Goal: Communication & Community: Answer question/provide support

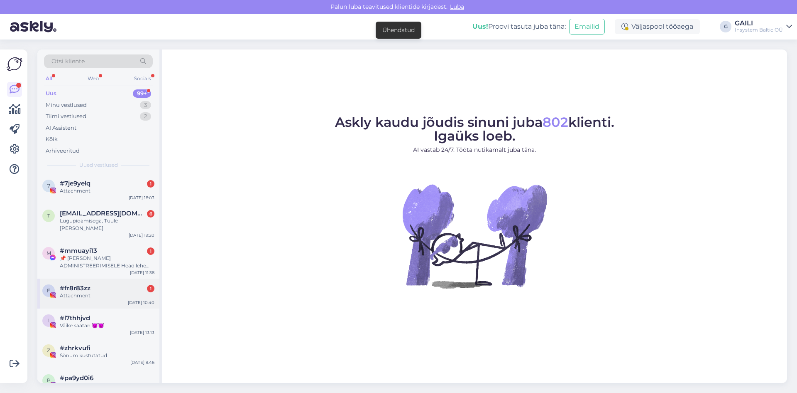
click at [119, 292] on div "Attachment" at bounding box center [107, 295] width 95 height 7
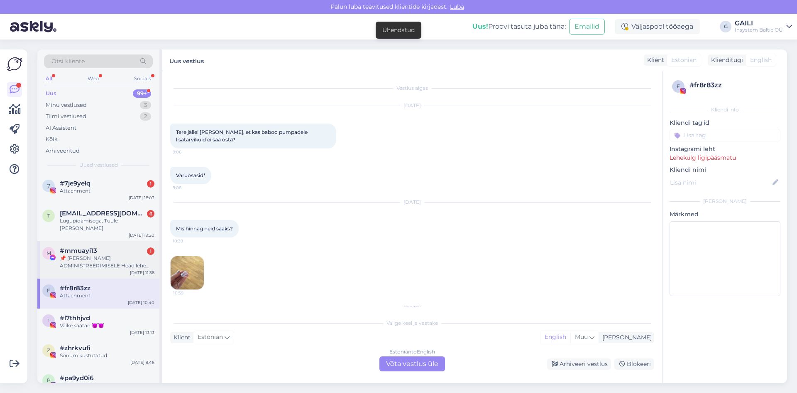
scroll to position [62, 0]
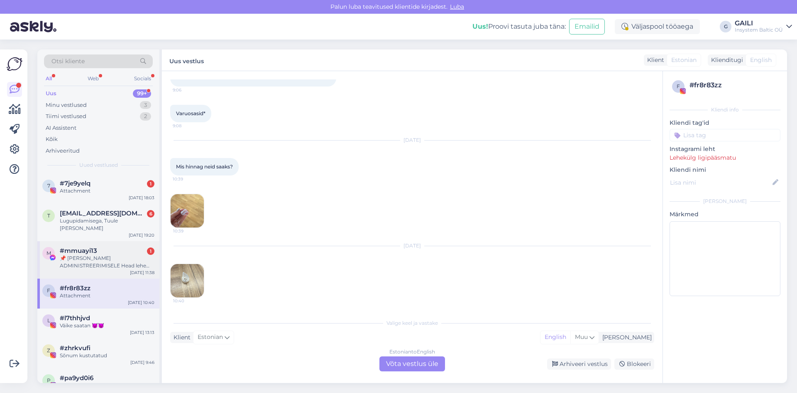
click at [114, 255] on div "📌 [PERSON_NAME] ADMINISTREERIMISELE Head lehe administraatorid Regulaarse üleva…" at bounding box center [107, 261] width 95 height 15
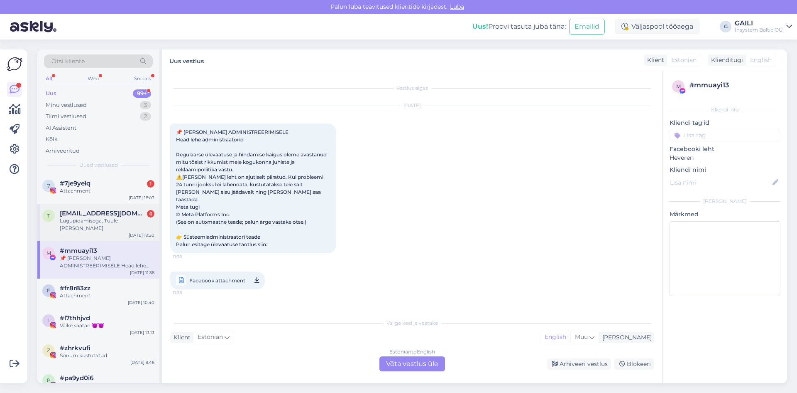
click at [92, 222] on div "Lugupidamisega, Tuule [PERSON_NAME]" at bounding box center [107, 224] width 95 height 15
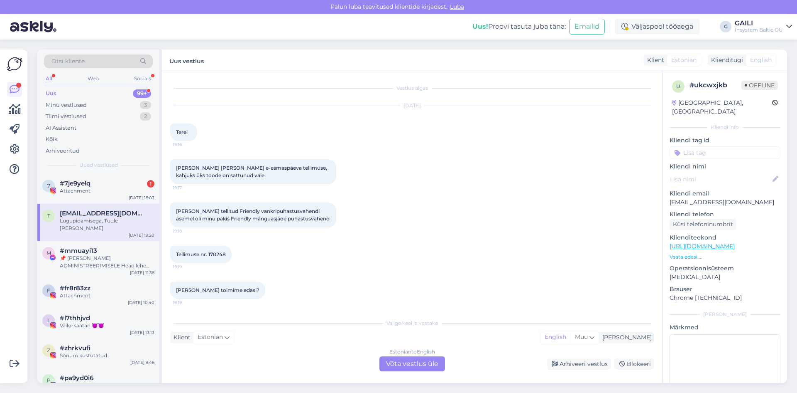
scroll to position [37, 0]
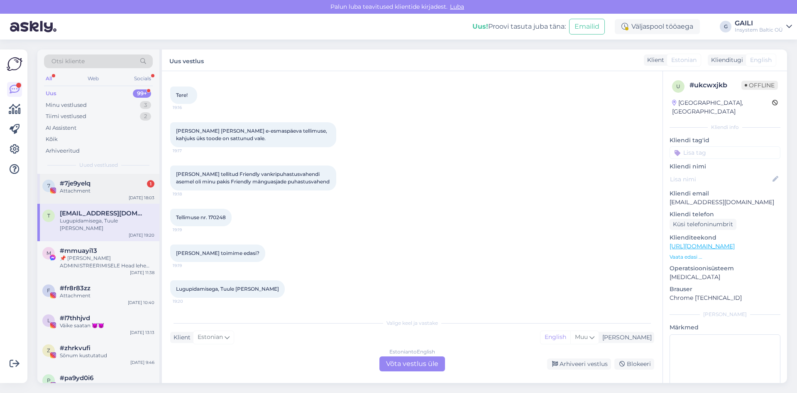
click at [82, 192] on div "Attachment" at bounding box center [107, 190] width 95 height 7
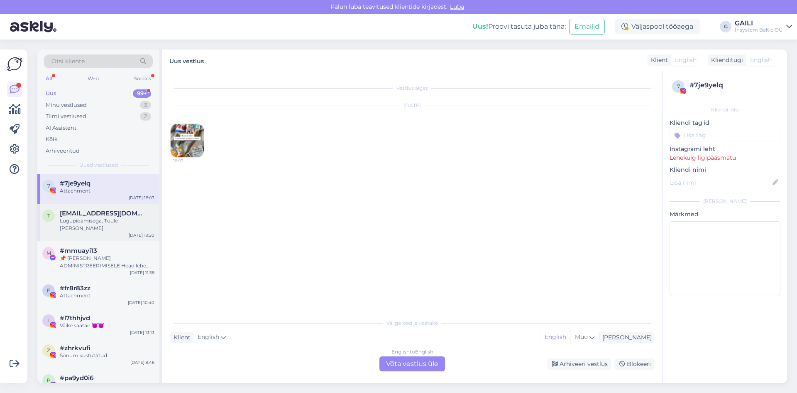
click at [81, 221] on div "Lugupidamisega, Tuule [PERSON_NAME]" at bounding box center [107, 224] width 95 height 15
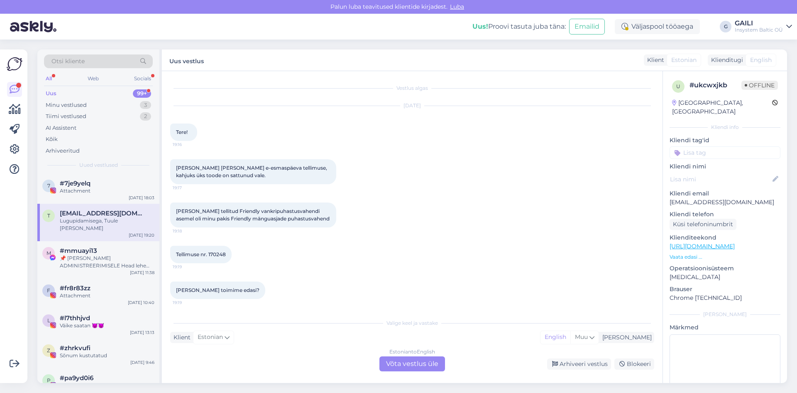
scroll to position [37, 0]
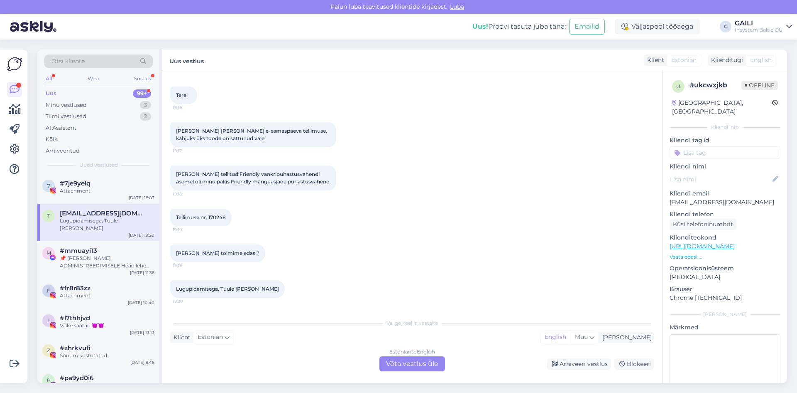
click at [410, 365] on div "Estonian to English Võta vestlus üle" at bounding box center [413, 363] width 66 height 15
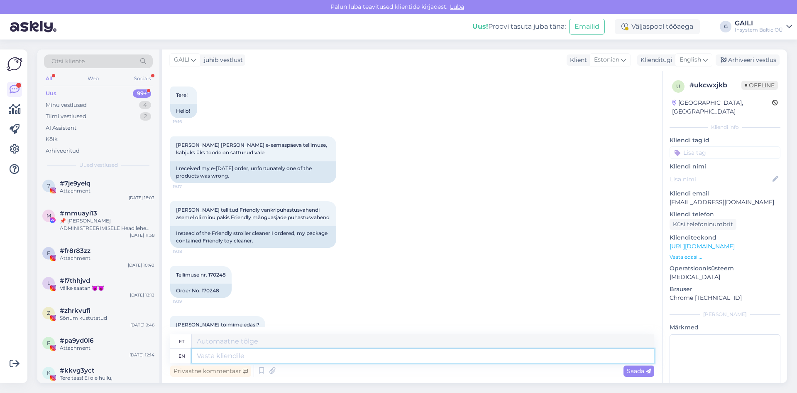
click at [229, 358] on textarea at bounding box center [423, 355] width 463 height 14
type textarea "Tere"
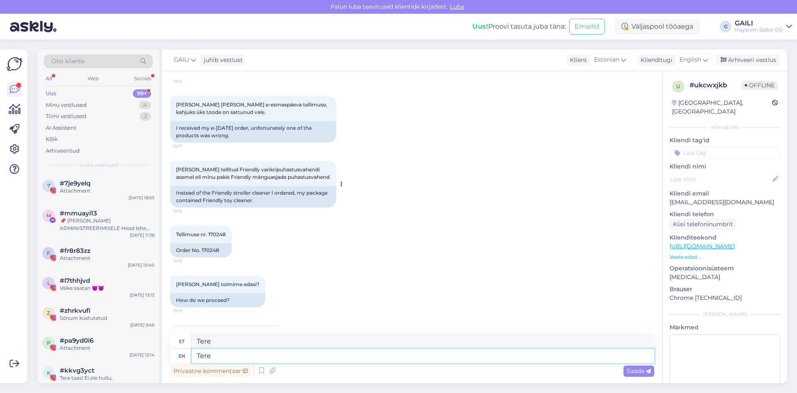
scroll to position [117, 0]
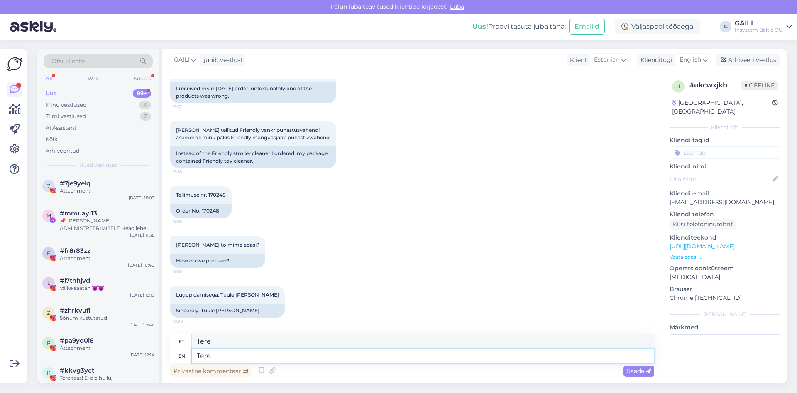
click at [258, 353] on textarea "Tere" at bounding box center [423, 355] width 463 height 14
type textarea "Tere Tuule"
type textarea "Tere Tuule Sireli"
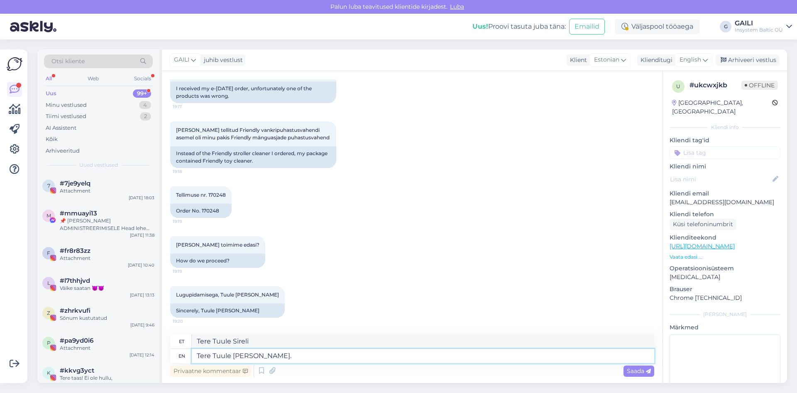
type textarea "Tere Tuule [PERSON_NAME]."
type textarea "Tere Tuule [PERSON_NAME]. Vabandame eb"
type textarea "Tere Tuule [PERSON_NAME]. Vabandame"
type textarea "Tere Tuule [PERSON_NAME]. Vabandame ebamugva"
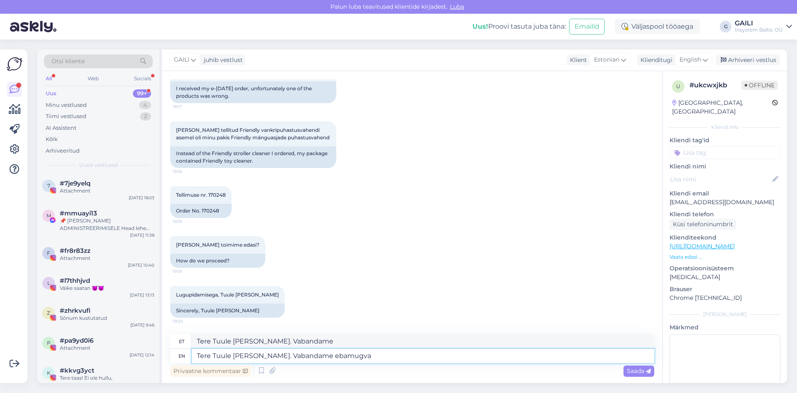
type textarea "Tere Tuule [PERSON_NAME]. Vabandame ebamugva"
type textarea "Tere Tuule [PERSON_NAME]. Vabandame ebamugava ol"
type textarea "Tere Tuule [PERSON_NAME]. Vabandame vabaa"
type textarea "Tere Tuule [PERSON_NAME]. Vabandame ebamugava olukorra p"
type textarea "Tere Tuule [PERSON_NAME]. Vabandame vabaa olukorra"
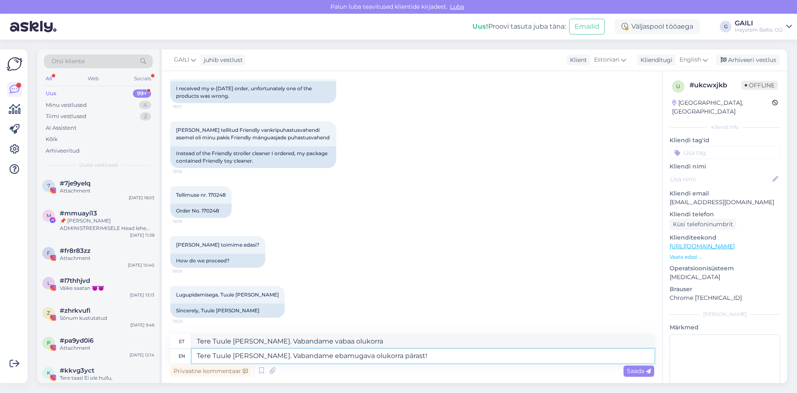
type textarea "Tere Tuule [PERSON_NAME]. Vabandame ebamugava olukorra pärast!"
type textarea "Tere Tuule [PERSON_NAME]. Vabandame vabaa olukorra pärast!"
type textarea "Tere Tuule [PERSON_NAME]. Vabandame ebamugava olukorra pärast! Kas"
type textarea "Tere Tuule [PERSON_NAME]. Vabandame vabaa olukorra pärast! Kas"
type textarea "Tere Tuule [PERSON_NAME]. Vabandame ebamugava olukorra pärast! Kas te sa"
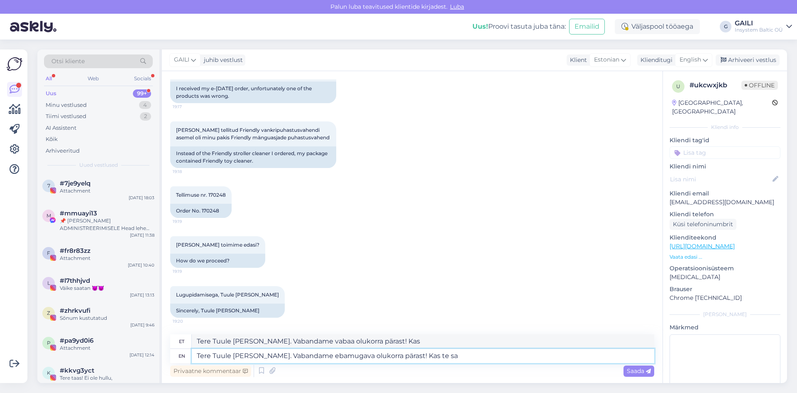
type textarea "Tere Tuule [PERSON_NAME]. Vabandame vabaa olukorra pärast! Kas te"
type textarea "Tere Tuule [PERSON_NAME]. Vabandame ebamugava olukorra pärast! Kas te saaksite m"
type textarea "Tere Tuule [PERSON_NAME]. Vabandame vabaa olukorra pärast! Kas te saaksite"
type textarea "Tere Tuule [PERSON_NAME]. Vabandame ebamugava olukorra pärast! Kas te saaksite …"
type textarea "Tere Tuule [PERSON_NAME]. Vabandame vabaa olukorra pärast! Kas te saaksite mulle"
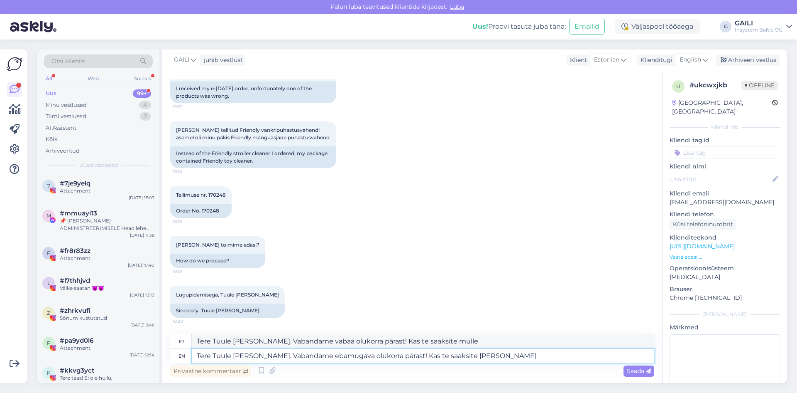
type textarea "Tere Tuule [PERSON_NAME]. Vabandame ebamugava olukorra pärast! Kas te saaksite …"
type textarea "Tere Tuule [PERSON_NAME]. Vabandame vabaa olukorra pärast! Kas te saaksite [PER…"
type textarea "Tere Tuule [PERSON_NAME]. Vabandame ebamugava olukorra pärast! Kas te saaksite …"
type textarea "Tere Tuule [PERSON_NAME]. Vabandame vabaa olukorra pärast! Kas te saaksite [PER…"
type textarea "Tere Tuule [PERSON_NAME]. Vabandame ebamugava olukorra pärast! Kas te saaksite …"
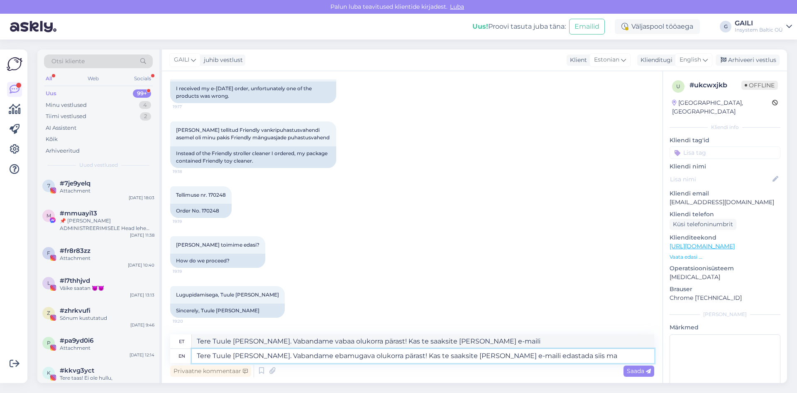
type textarea "Tere Tuule [PERSON_NAME]. Vabandame vabaa olukorra pärast! Kas te saaksite [PER…"
type textarea "Tere Tuule [PERSON_NAME]. Vabandame ebamugava olukorra pärast! Kas te saaksite …"
type textarea "Tere Tuule [PERSON_NAME]. Vabandame vabaa olukorra pärast! Kas te saaksite [PER…"
type textarea "Tere Tuule [PERSON_NAME]. Vabandame ebamugava olukorra pärast! Kas te saaksite …"
type textarea "Tere Tuule [PERSON_NAME]. Vabandame vabaa olukorra pärast! Kas te saaksite [PER…"
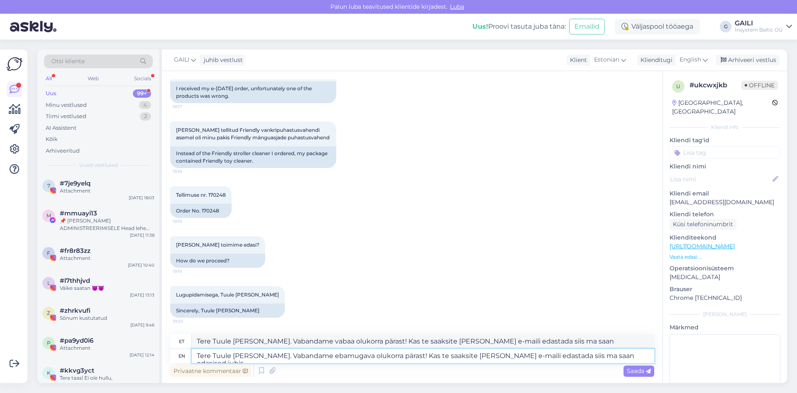
type textarea "Tere Tuule [PERSON_NAME]. Vabandame ebamugava olukorra pärast! Kas te saaksite …"
type textarea "Tere Tuule [PERSON_NAME]. Vabandame vabaa olukorra pärast! Kas te saaksite [PER…"
type textarea "Tere Tuule [PERSON_NAME]. Vabandame ebamugava olukorra pärast! Kas te saaksite …"
type textarea "Tere Tuule [PERSON_NAME]. Vabandame vabaa olukorra pärast! Kas te saaksite [PER…"
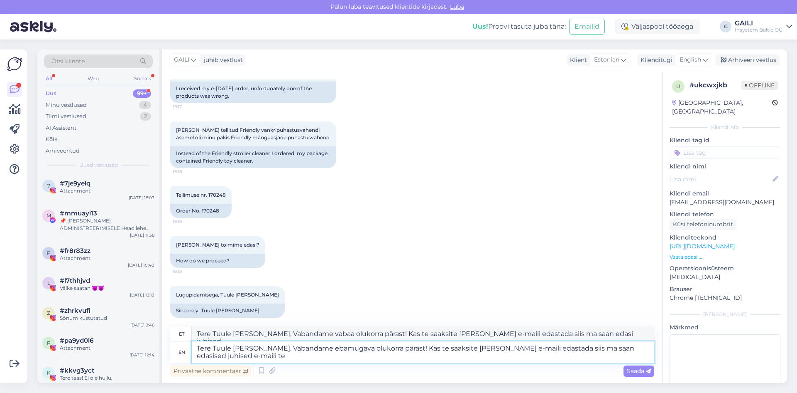
type textarea "Tere Tuule [PERSON_NAME]. Vabandame ebamugava olukorra pärast! Kas te saaksite …"
type textarea "Tere Tuule [PERSON_NAME]. Vabandame vabaa olukorra pärast! Kas te saaksite [PER…"
type textarea "Tere Tuule [PERSON_NAME]. Vabandame ebamugava olukorra pärast! Kas te saaksite …"
type textarea "Tere Tuule [PERSON_NAME]. Vabandame vabaa olukorra pärast! Kas te saaksite [PER…"
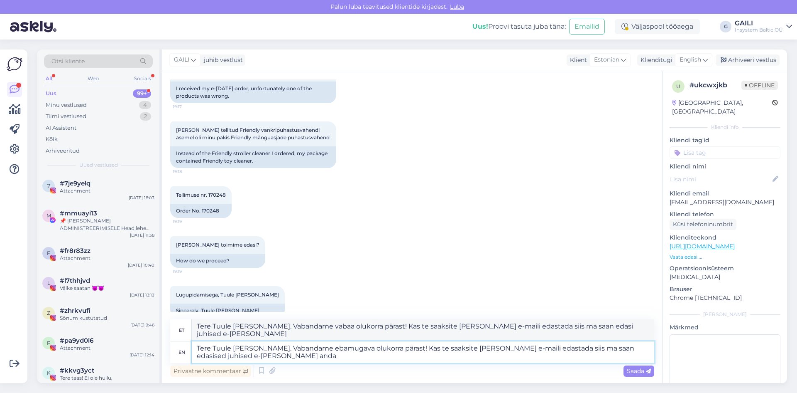
type textarea "Tere Tuule [PERSON_NAME]. Vabandame ebamugava olukorra pärast! Kas te saaksite …"
type textarea "Tere Tuule [PERSON_NAME]. Vabandame vabaa olukorra pärast! Kas te saaksite [PER…"
type textarea "Tere Tuule [PERSON_NAME]. Vabandame ebamugava olukorra pärast! Kas te saaksite …"
click at [631, 370] on span "Saada" at bounding box center [639, 370] width 24 height 7
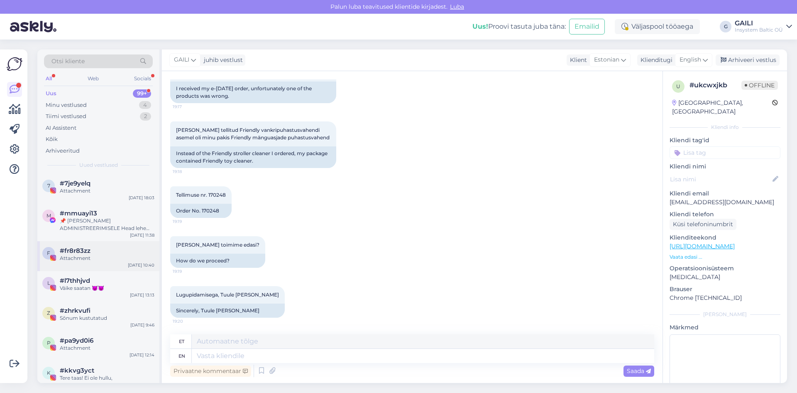
scroll to position [214, 0]
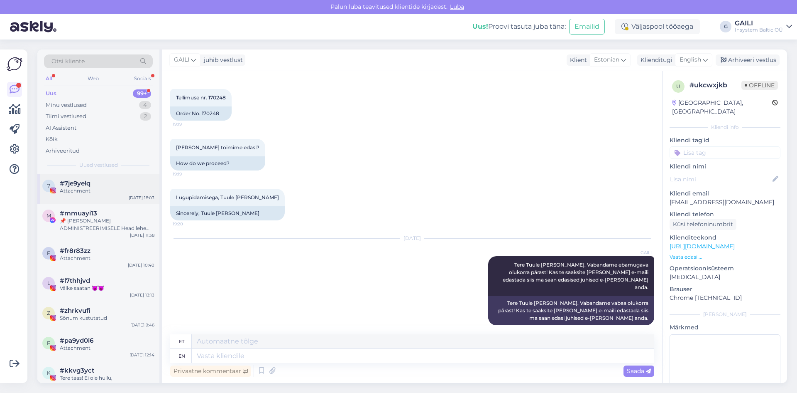
click at [105, 194] on div "7 #7je9yelq Attachment [DATE] 18:03" at bounding box center [98, 189] width 122 height 30
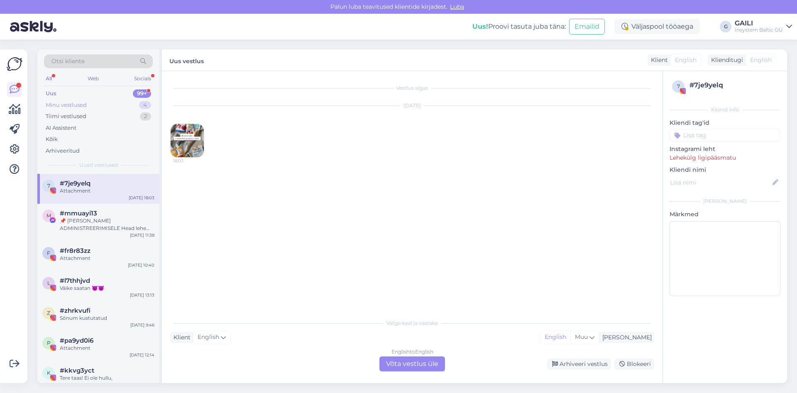
click at [88, 106] on div "Minu vestlused 4" at bounding box center [98, 105] width 109 height 12
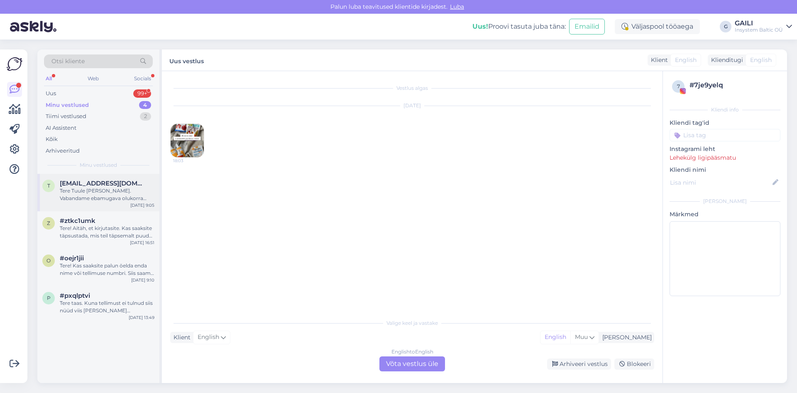
click at [120, 195] on div "Tere Tuule [PERSON_NAME]. Vabandame ebamugava olukorra pärast! Kas te saaksite …" at bounding box center [107, 194] width 95 height 15
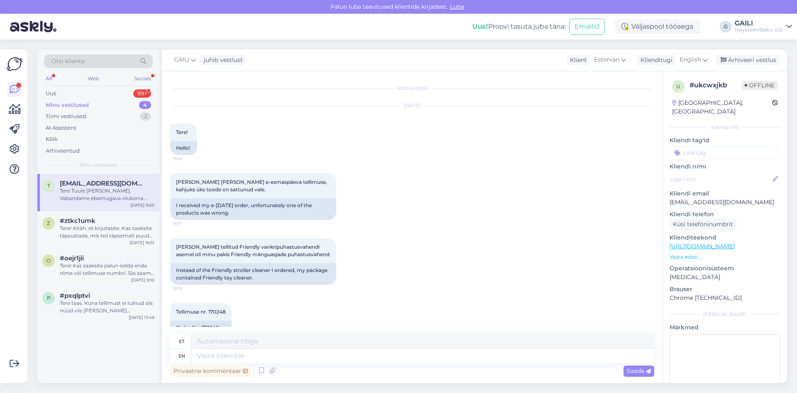
scroll to position [214, 0]
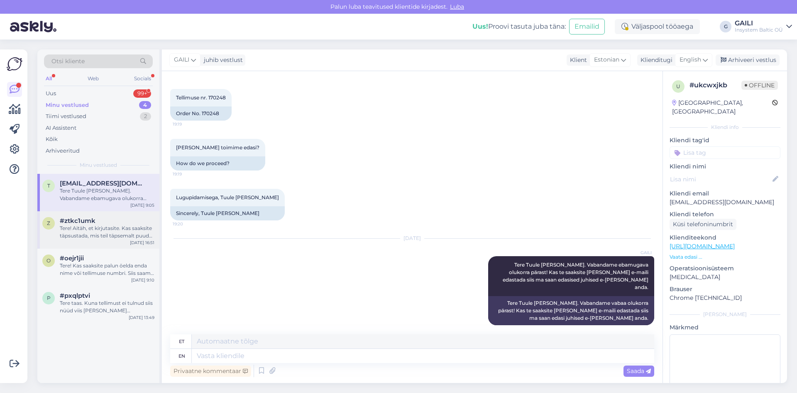
click at [108, 222] on div "#ztkc1umk" at bounding box center [107, 220] width 95 height 7
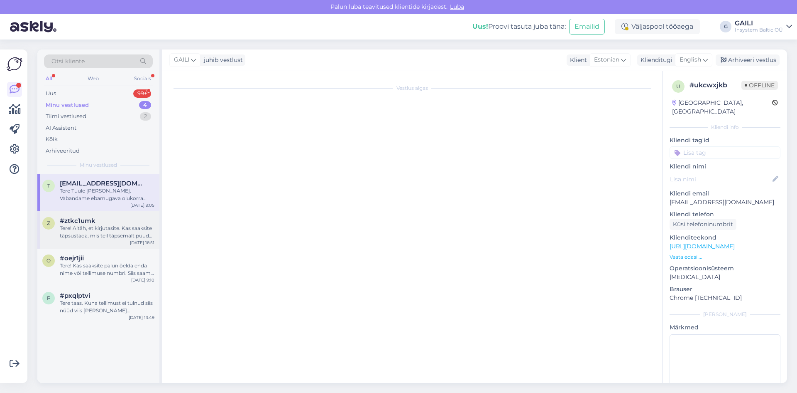
scroll to position [0, 0]
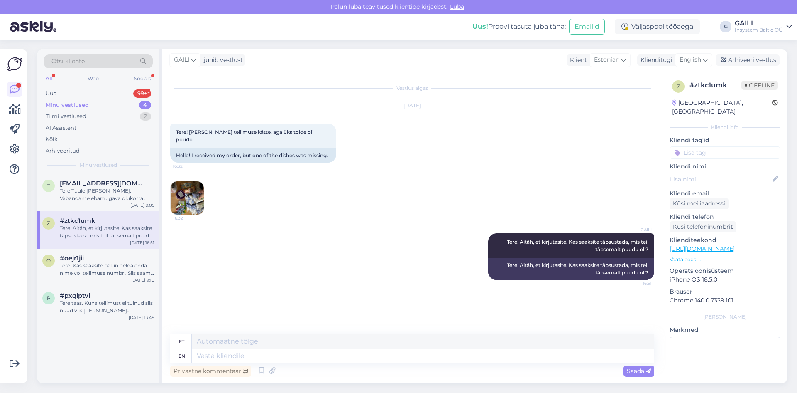
click at [194, 187] on img at bounding box center [187, 197] width 33 height 33
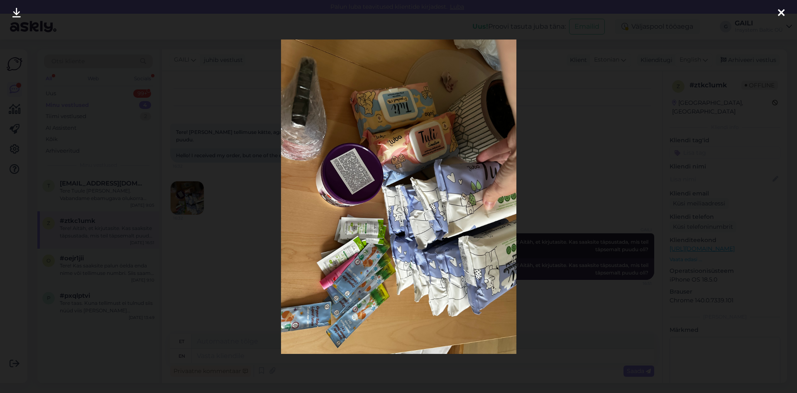
click at [545, 147] on div at bounding box center [398, 196] width 797 height 393
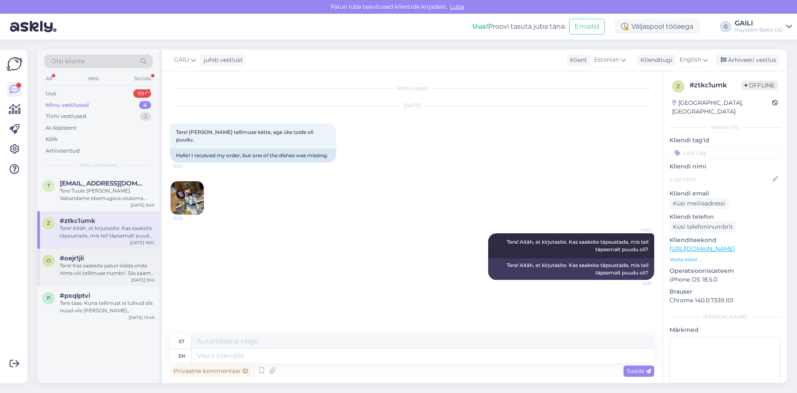
click at [96, 261] on div "#oejr1jii" at bounding box center [107, 257] width 95 height 7
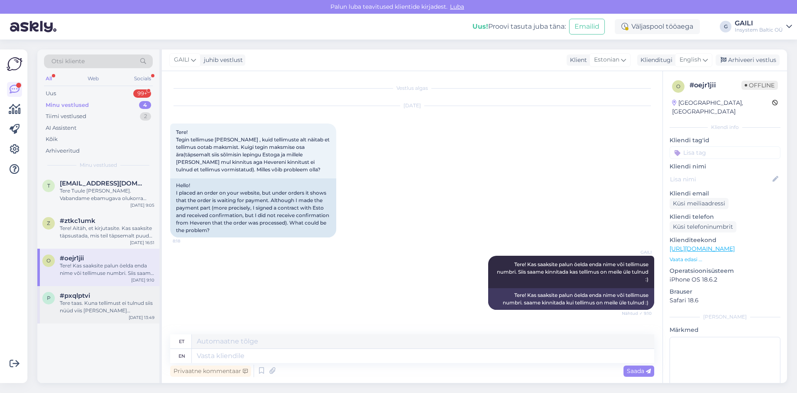
click at [99, 299] on div "Tere taas. Kuna tellimust ei tulnud siis nüüd viis [PERSON_NAME] hommikuse paki…" at bounding box center [107, 306] width 95 height 15
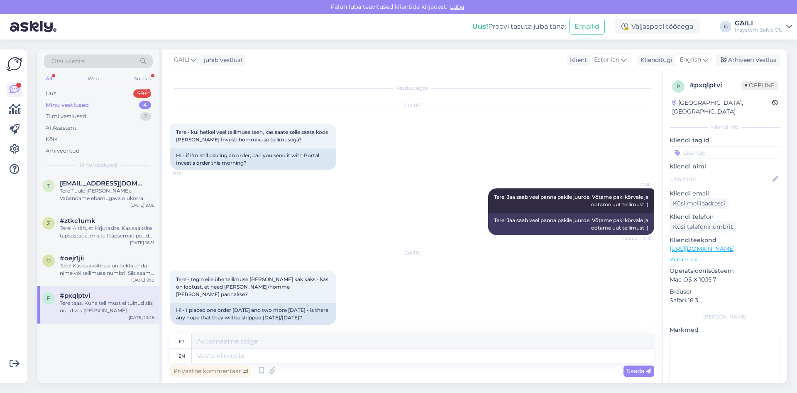
scroll to position [356, 0]
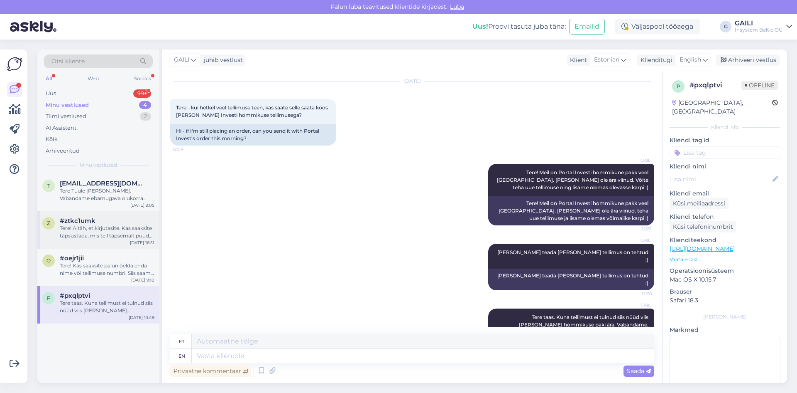
click at [158, 230] on div "z #ztkc1umk Tere! Aitäh, et kirjutasite. Kas saaksite täpsustada, mis teil täps…" at bounding box center [98, 229] width 122 height 37
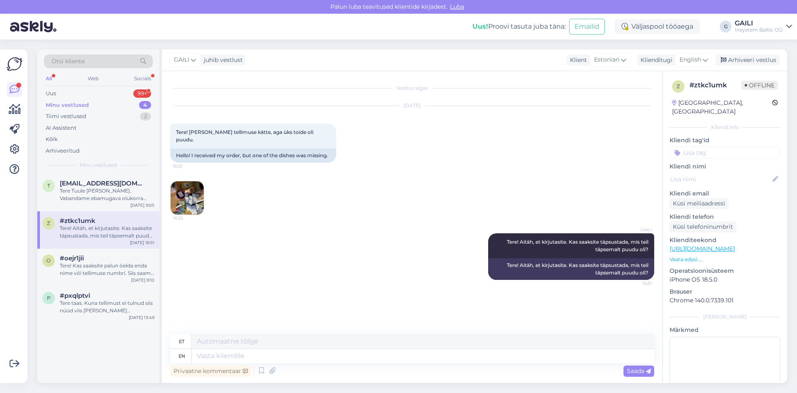
scroll to position [0, 0]
click at [114, 185] on span "[EMAIL_ADDRESS][DOMAIN_NAME]" at bounding box center [103, 182] width 86 height 7
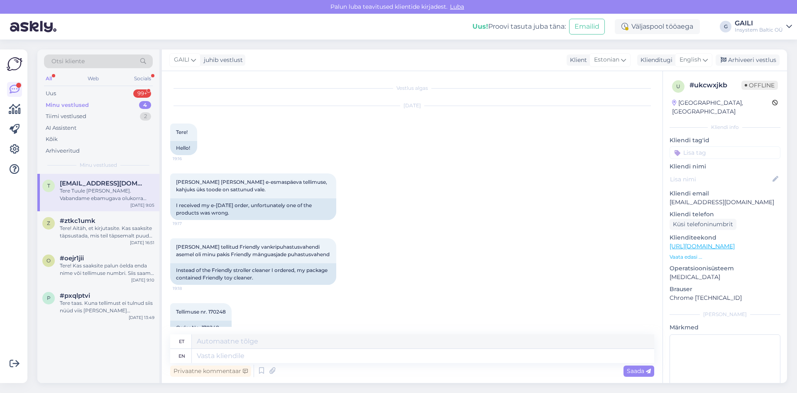
scroll to position [214, 0]
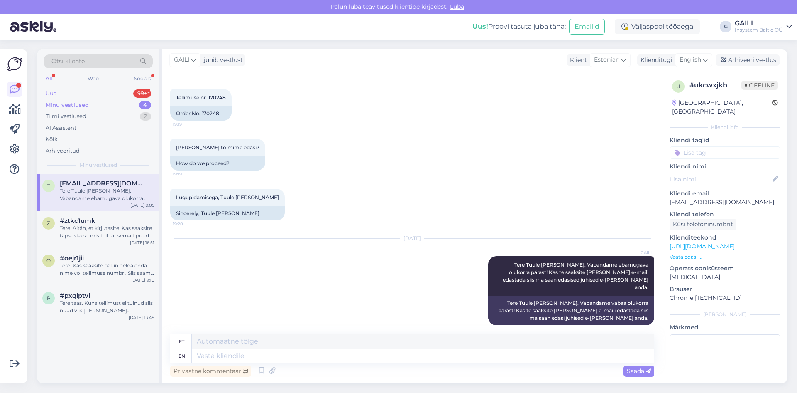
click at [76, 96] on div "Uus 99+" at bounding box center [98, 94] width 109 height 12
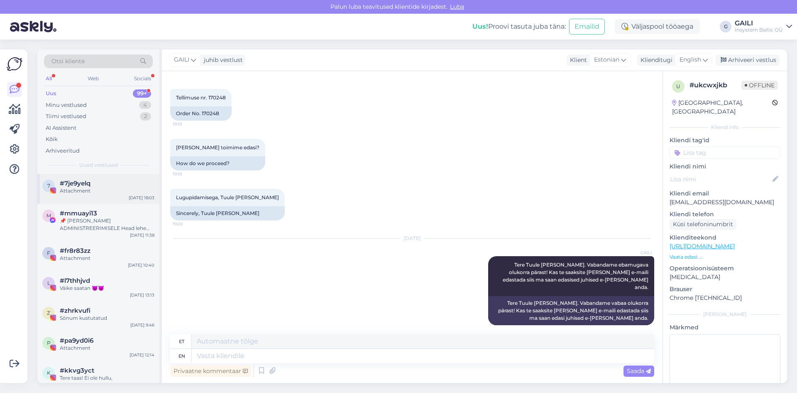
click at [76, 189] on div "Attachment" at bounding box center [107, 190] width 95 height 7
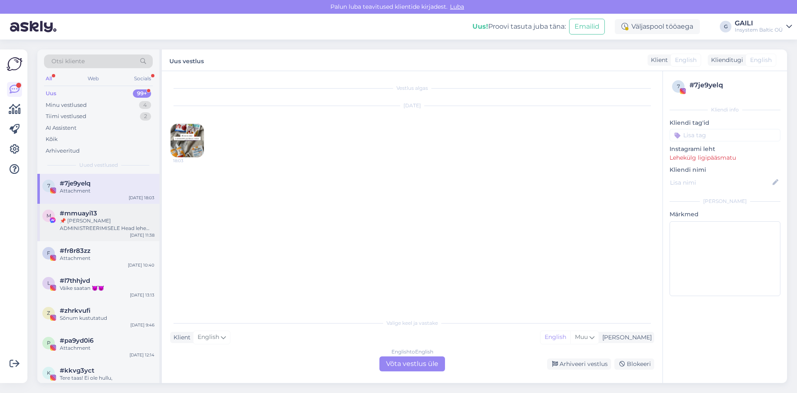
click at [93, 220] on div "📌 [PERSON_NAME] ADMINISTREERIMISELE Head lehe administraatorid Regulaarse üleva…" at bounding box center [107, 224] width 95 height 15
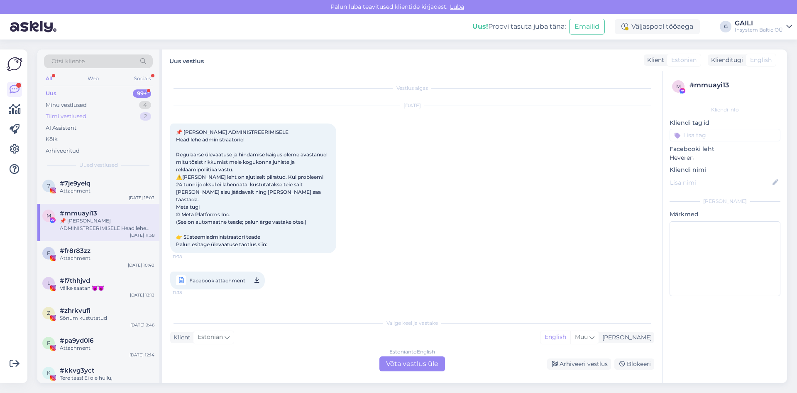
click at [83, 111] on div "Tiimi vestlused 2" at bounding box center [98, 116] width 109 height 12
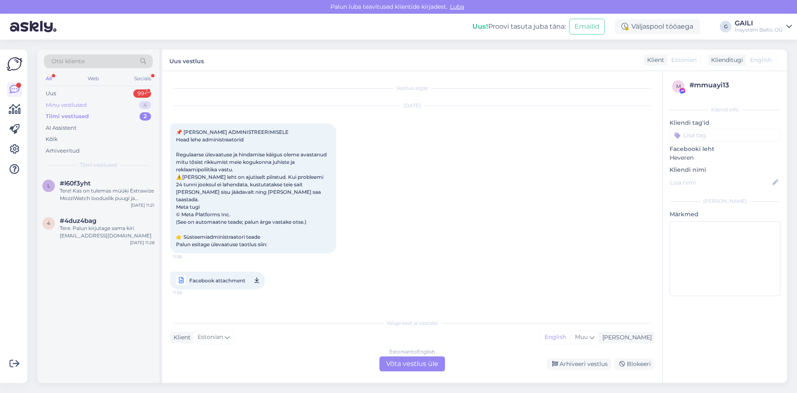
click at [82, 103] on div "Minu vestlused" at bounding box center [66, 105] width 41 height 8
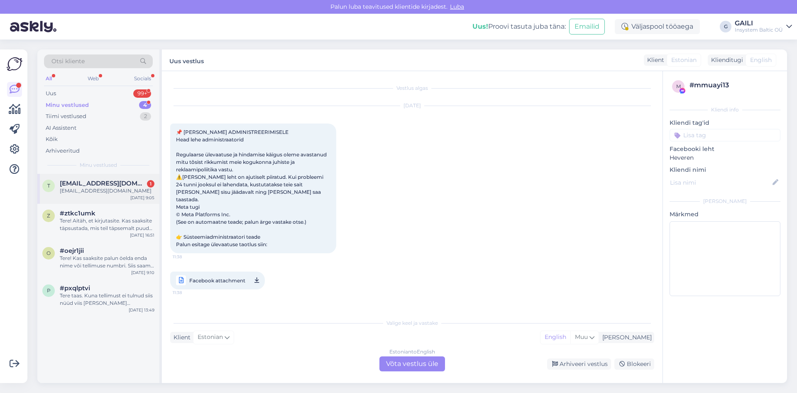
click at [87, 183] on span "[EMAIL_ADDRESS][DOMAIN_NAME]" at bounding box center [103, 182] width 86 height 7
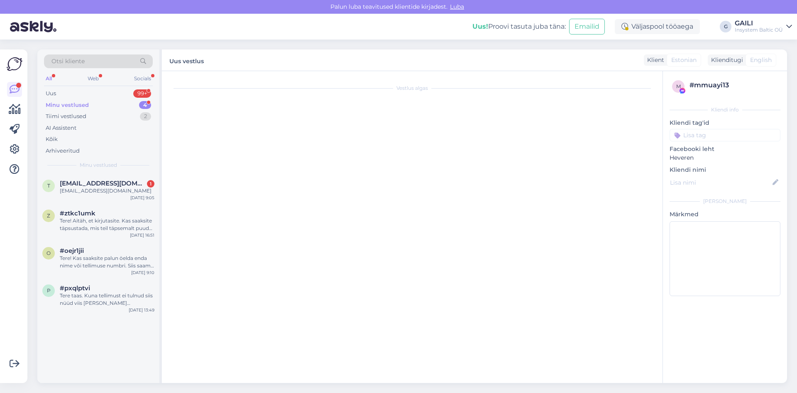
scroll to position [264, 0]
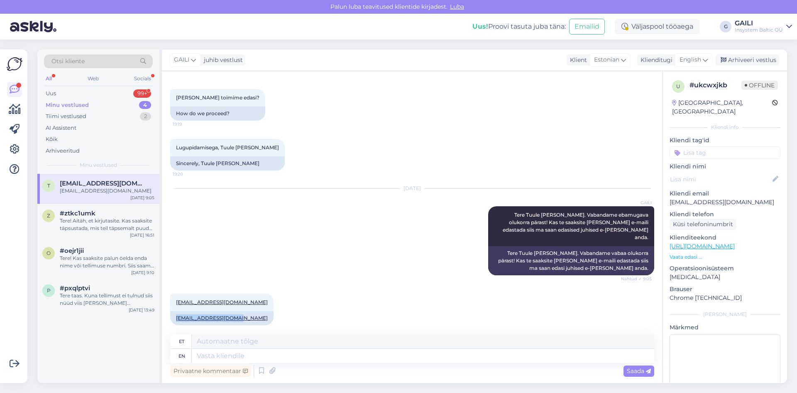
drag, startPoint x: 235, startPoint y: 311, endPoint x: 167, endPoint y: 310, distance: 68.1
click at [167, 310] on div "Vestlus algas [DATE] Tere! 19:16 Hello! [PERSON_NAME] [PERSON_NAME] e-esmaspäev…" at bounding box center [412, 227] width 501 height 312
copy link "[EMAIL_ADDRESS][DOMAIN_NAME]"
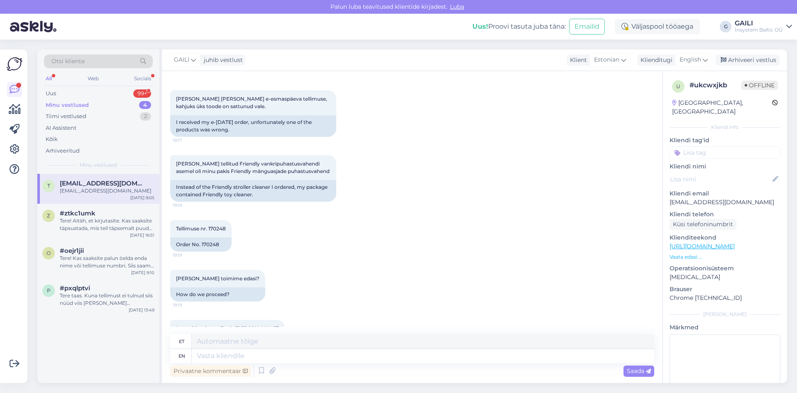
scroll to position [125, 0]
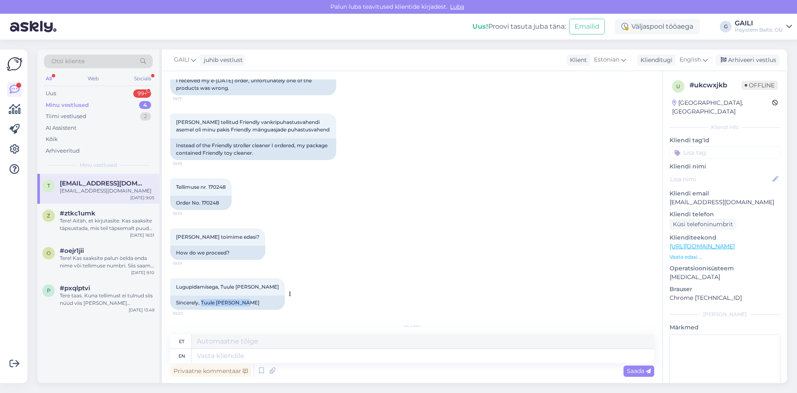
drag, startPoint x: 244, startPoint y: 304, endPoint x: 203, endPoint y: 302, distance: 41.6
click at [203, 302] on div "Sincerely, Tuule [PERSON_NAME]" at bounding box center [227, 302] width 115 height 14
copy div "Tuule [PERSON_NAME]"
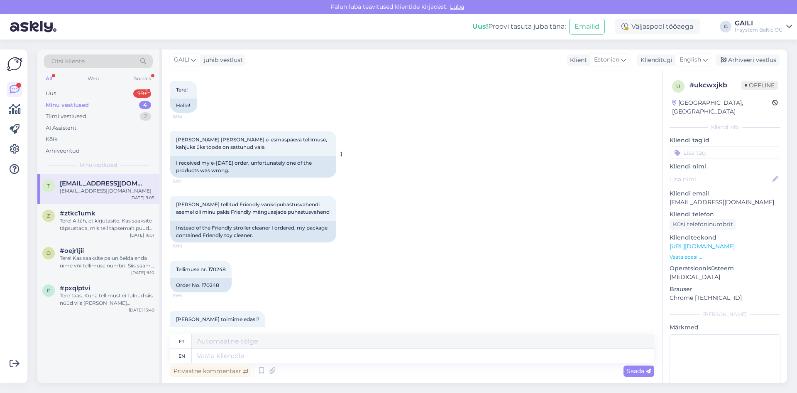
scroll to position [42, 0]
drag, startPoint x: 308, startPoint y: 212, endPoint x: 234, endPoint y: 212, distance: 73.5
click at [234, 212] on div "[PERSON_NAME] tellitud Friendly vankripuhastusvahendi asemel oli minu pakis Fri…" at bounding box center [253, 208] width 166 height 25
copy span "mänguasjade puhastusvahend"
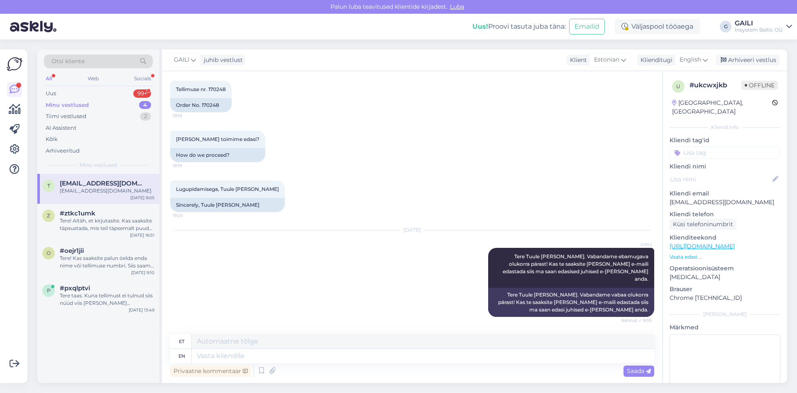
scroll to position [208, 0]
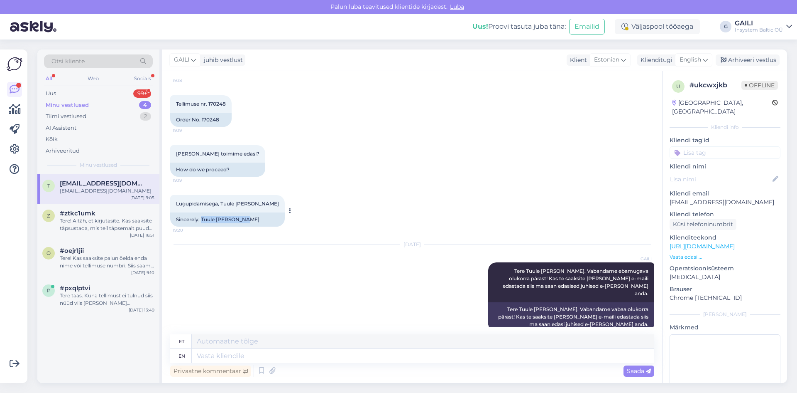
drag, startPoint x: 243, startPoint y: 219, endPoint x: 202, endPoint y: 219, distance: 41.5
click at [202, 219] on div "Sincerely, Tuule [PERSON_NAME]" at bounding box center [227, 219] width 115 height 14
copy div "Tuule [PERSON_NAME]"
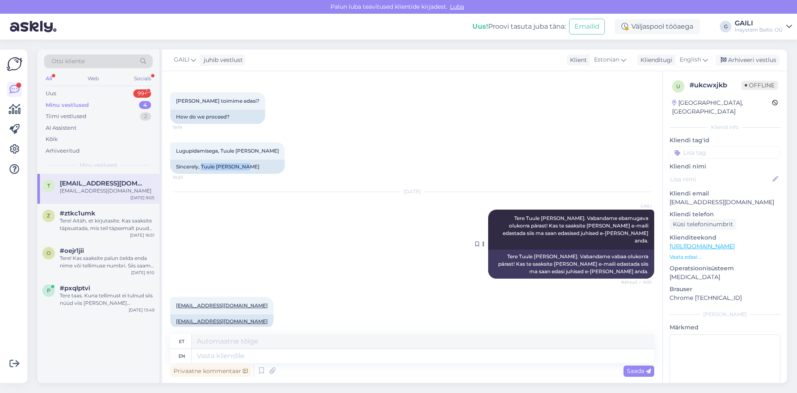
scroll to position [264, 0]
